Goal: Navigation & Orientation: Find specific page/section

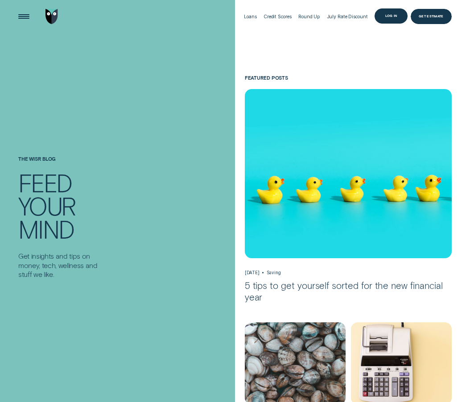
click at [394, 16] on div "Log in" at bounding box center [391, 16] width 12 height 3
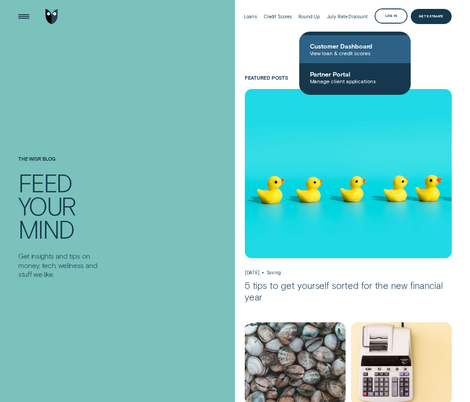
click at [369, 48] on span "Customer Dashboard" at bounding box center [355, 46] width 90 height 8
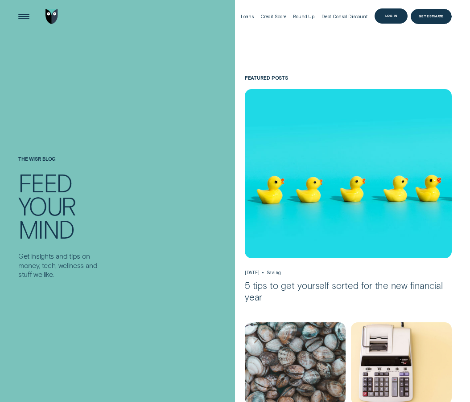
click at [386, 16] on div "Log in" at bounding box center [391, 16] width 12 height 3
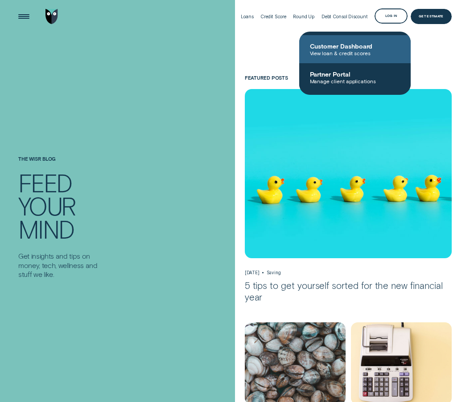
click at [357, 47] on span "Customer Dashboard" at bounding box center [355, 46] width 90 height 8
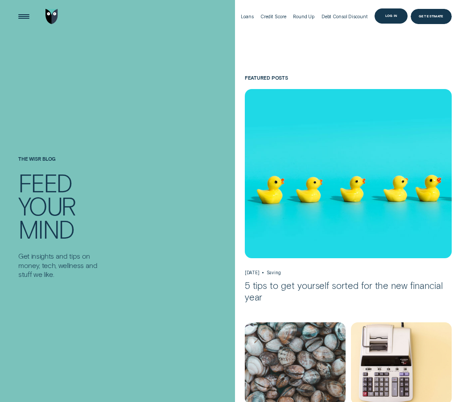
click at [389, 16] on div "Log in" at bounding box center [391, 16] width 12 height 3
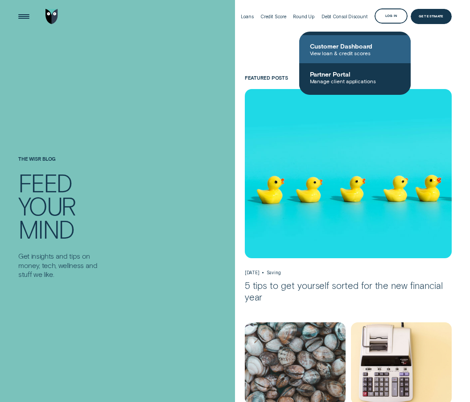
click at [363, 48] on span "Customer Dashboard" at bounding box center [355, 46] width 90 height 8
